Goal: Find contact information: Find contact information

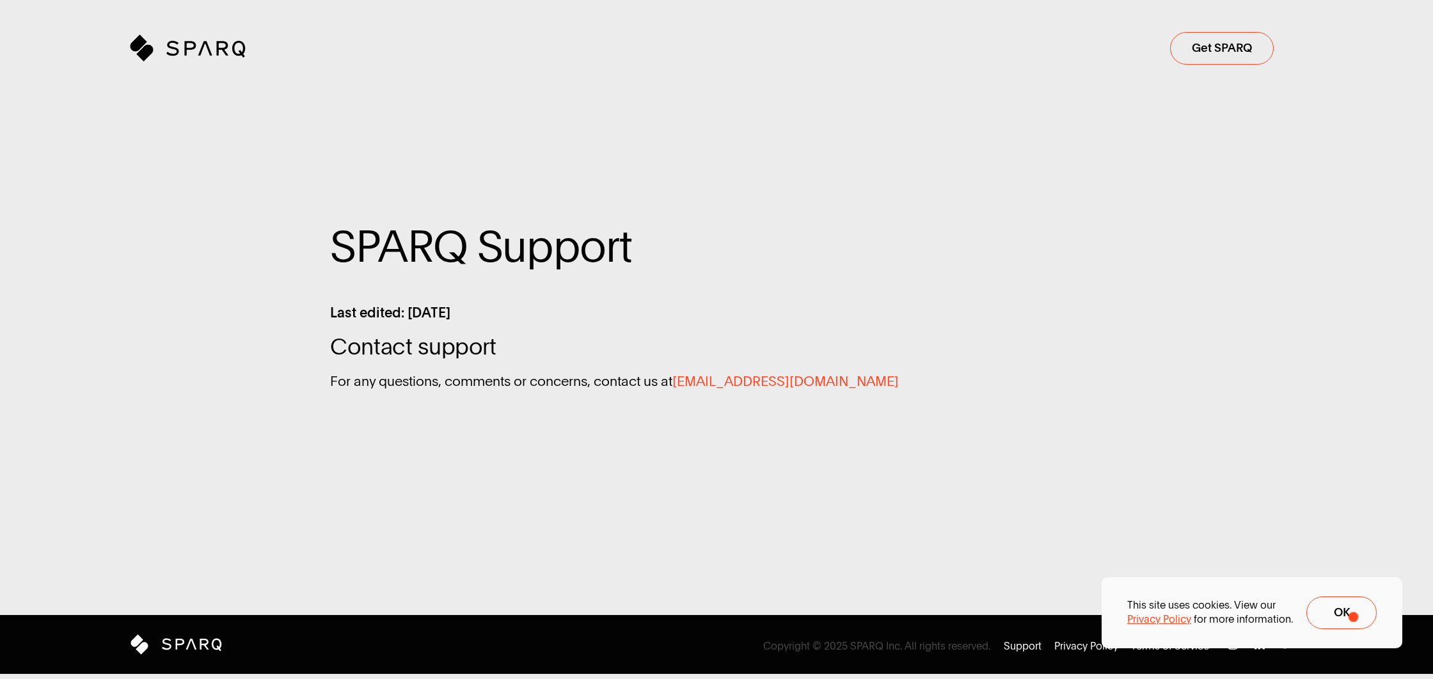
drag, startPoint x: 1353, startPoint y: 617, endPoint x: 1340, endPoint y: 614, distance: 13.8
click at [1350, 617] on span "Ok" at bounding box center [1342, 612] width 16 height 12
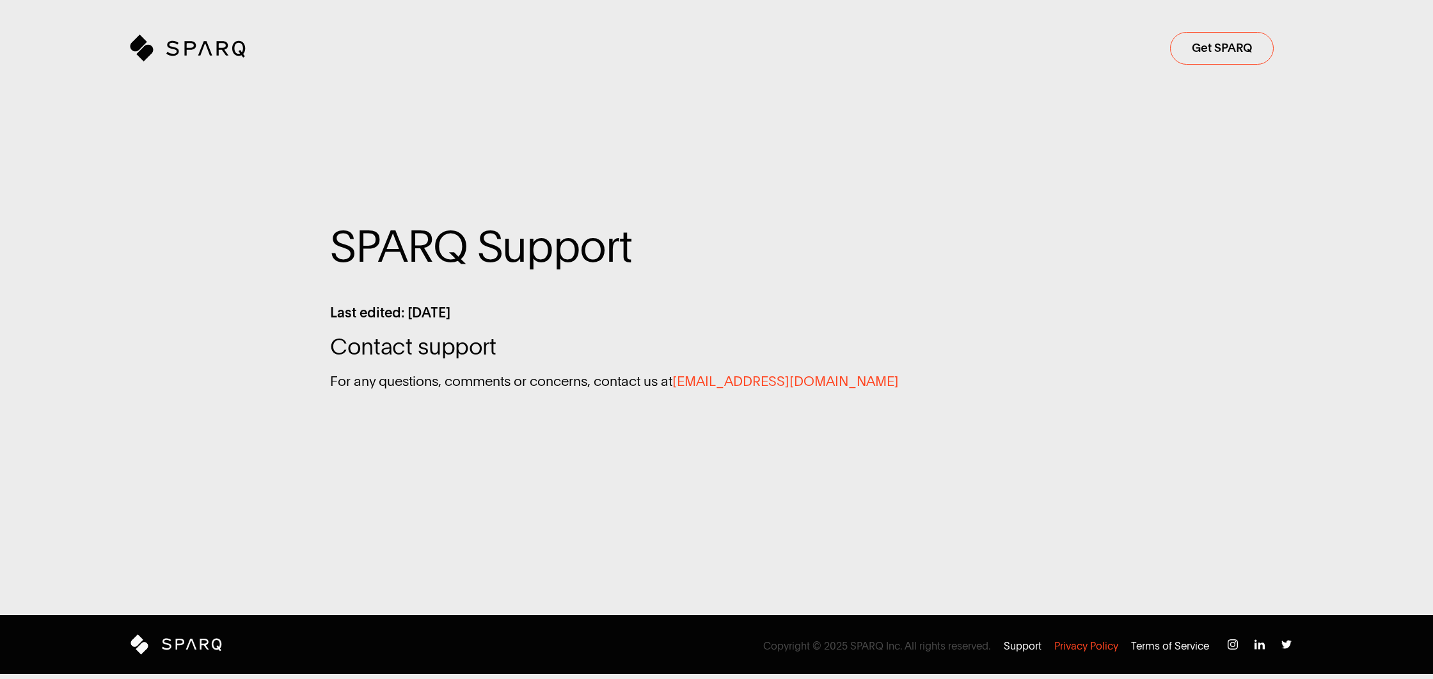
click at [1107, 641] on p "Privacy Policy" at bounding box center [1086, 646] width 64 height 14
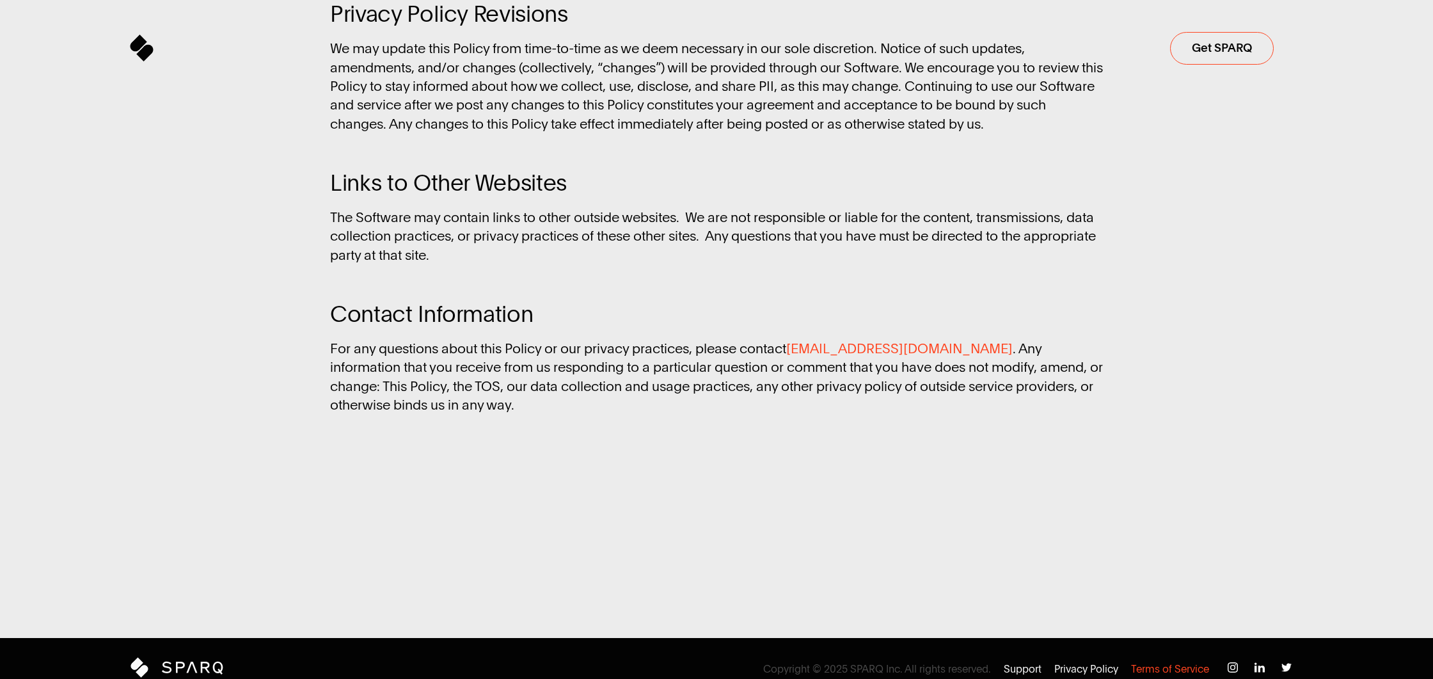
click at [1164, 662] on p "Terms of Service" at bounding box center [1170, 669] width 78 height 14
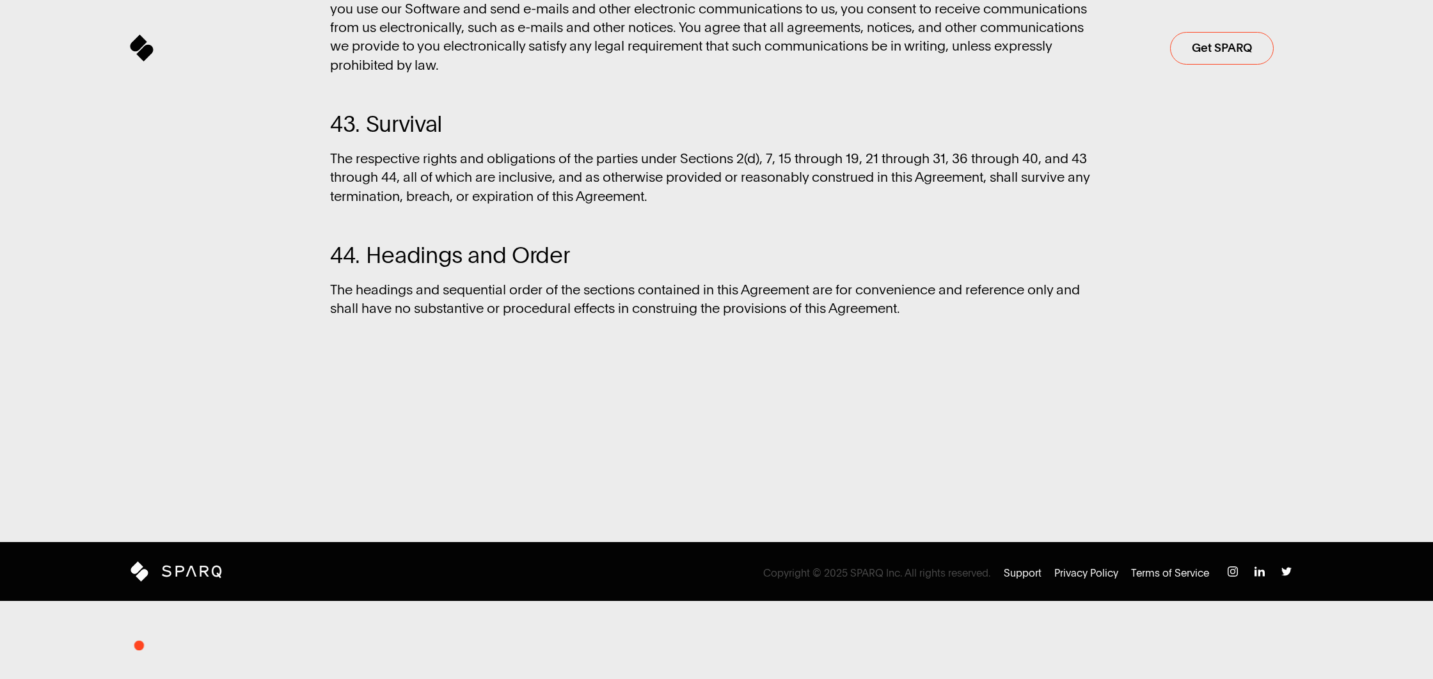
click at [141, 573] on icon at bounding box center [138, 567] width 12 height 12
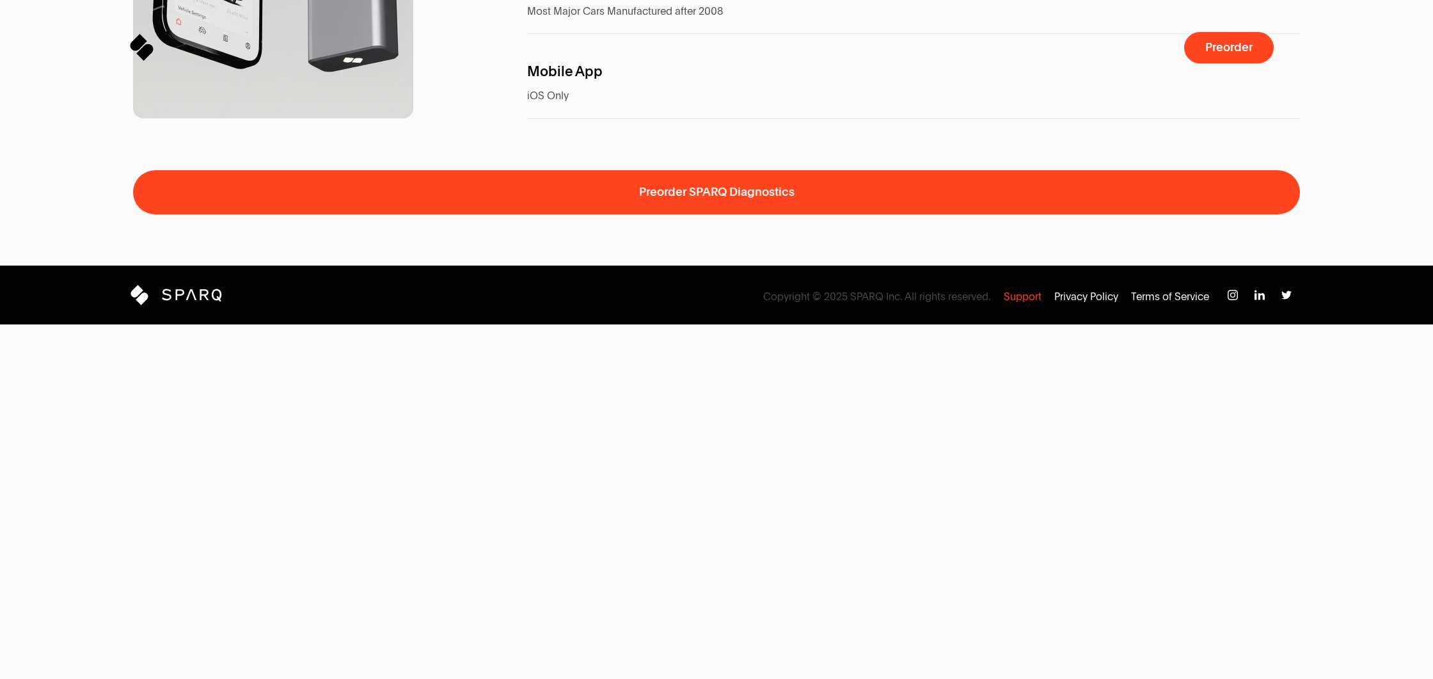
click at [1024, 304] on p "Support" at bounding box center [1023, 297] width 38 height 14
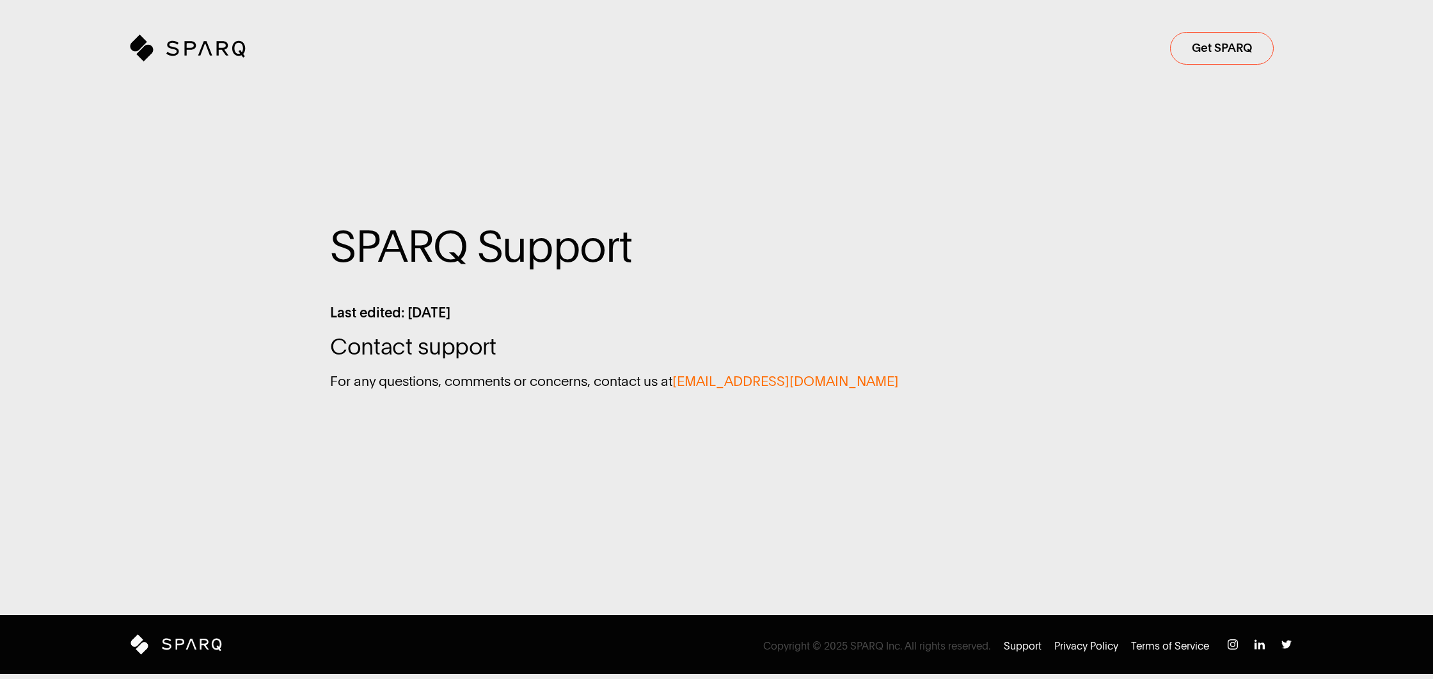
click at [721, 381] on span "[EMAIL_ADDRESS][DOMAIN_NAME]" at bounding box center [785, 381] width 226 height 19
